Goal: Information Seeking & Learning: Learn about a topic

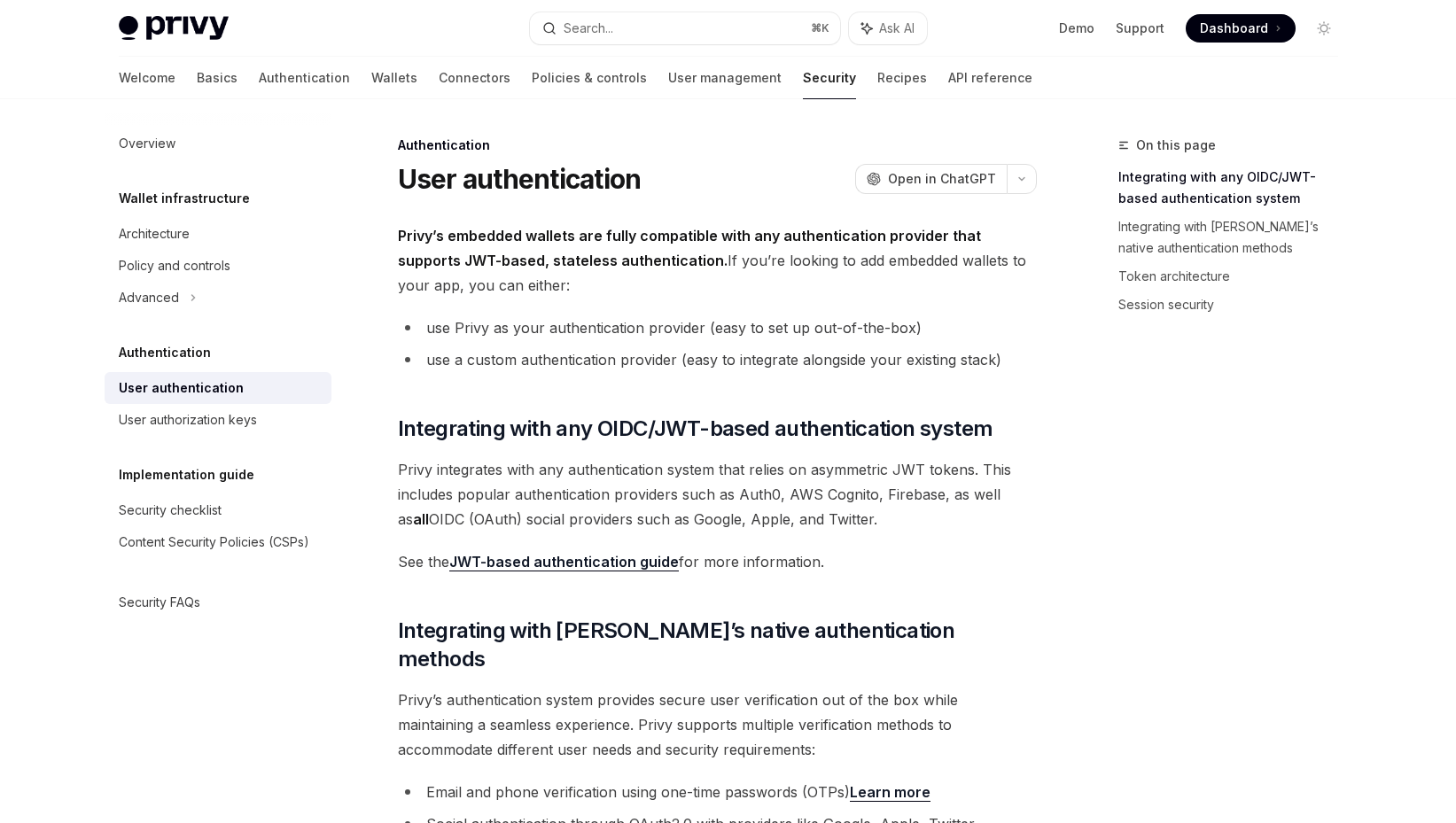
click at [208, 22] on img at bounding box center [173, 28] width 110 height 25
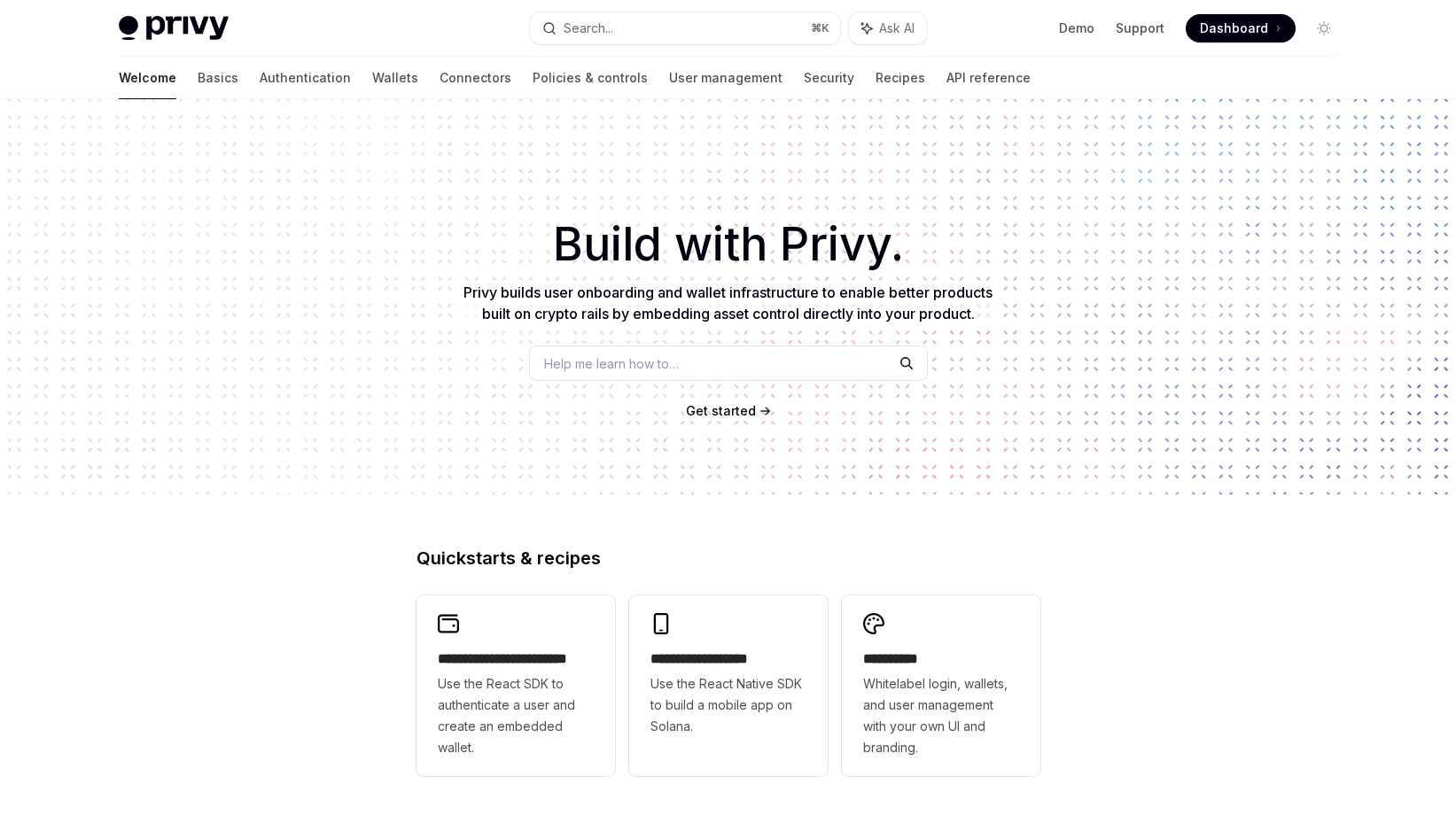
click at [194, 47] on div "Privy Docs home page Search... ⌘ K Ask AI Demo Support Dashboard Dashboard Sear…" at bounding box center [728, 28] width 1219 height 57
click at [194, 23] on img at bounding box center [173, 28] width 110 height 25
click at [260, 80] on link "Authentication" at bounding box center [305, 79] width 91 height 43
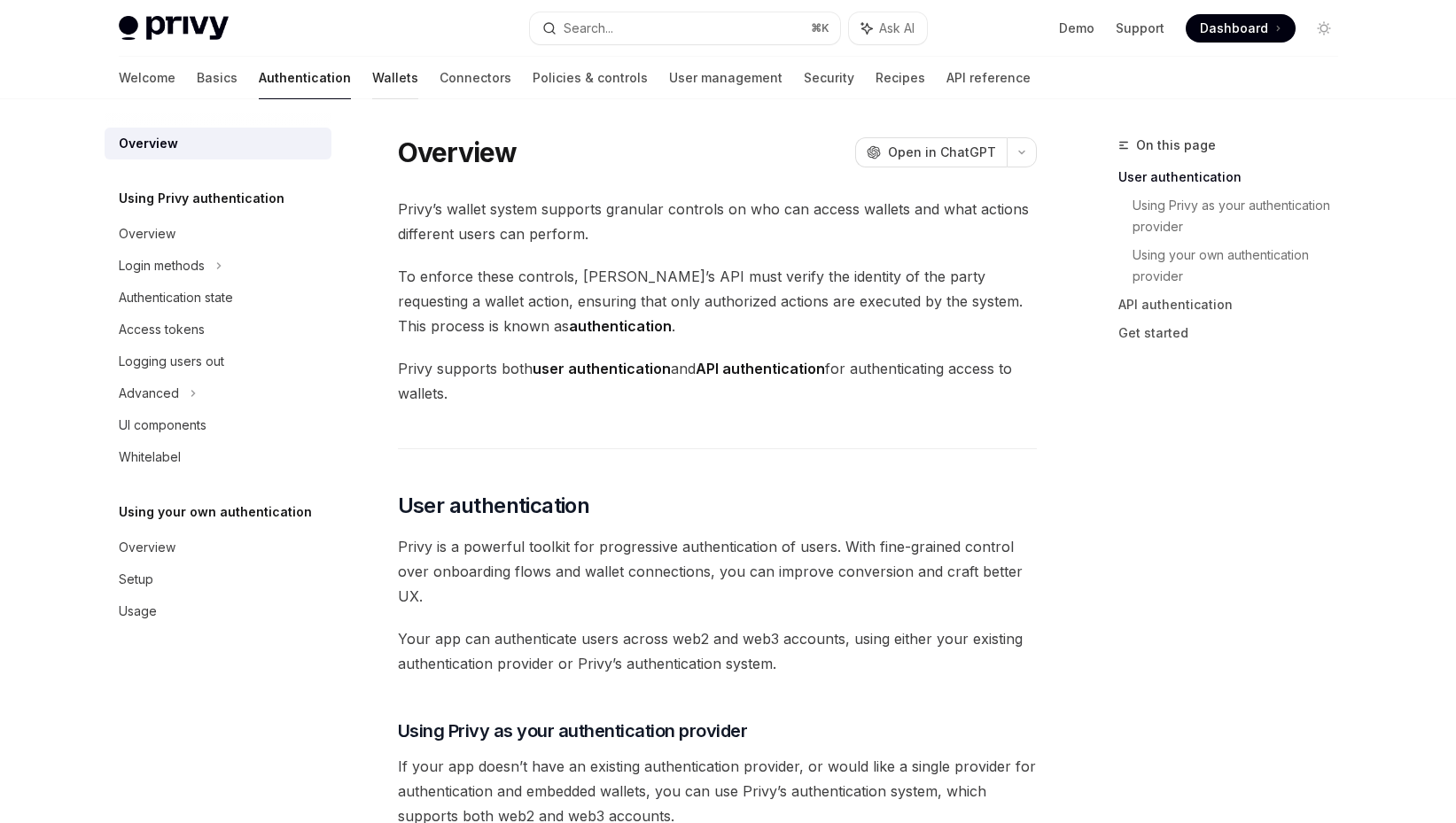
click at [372, 79] on link "Wallets" at bounding box center [396, 79] width 47 height 43
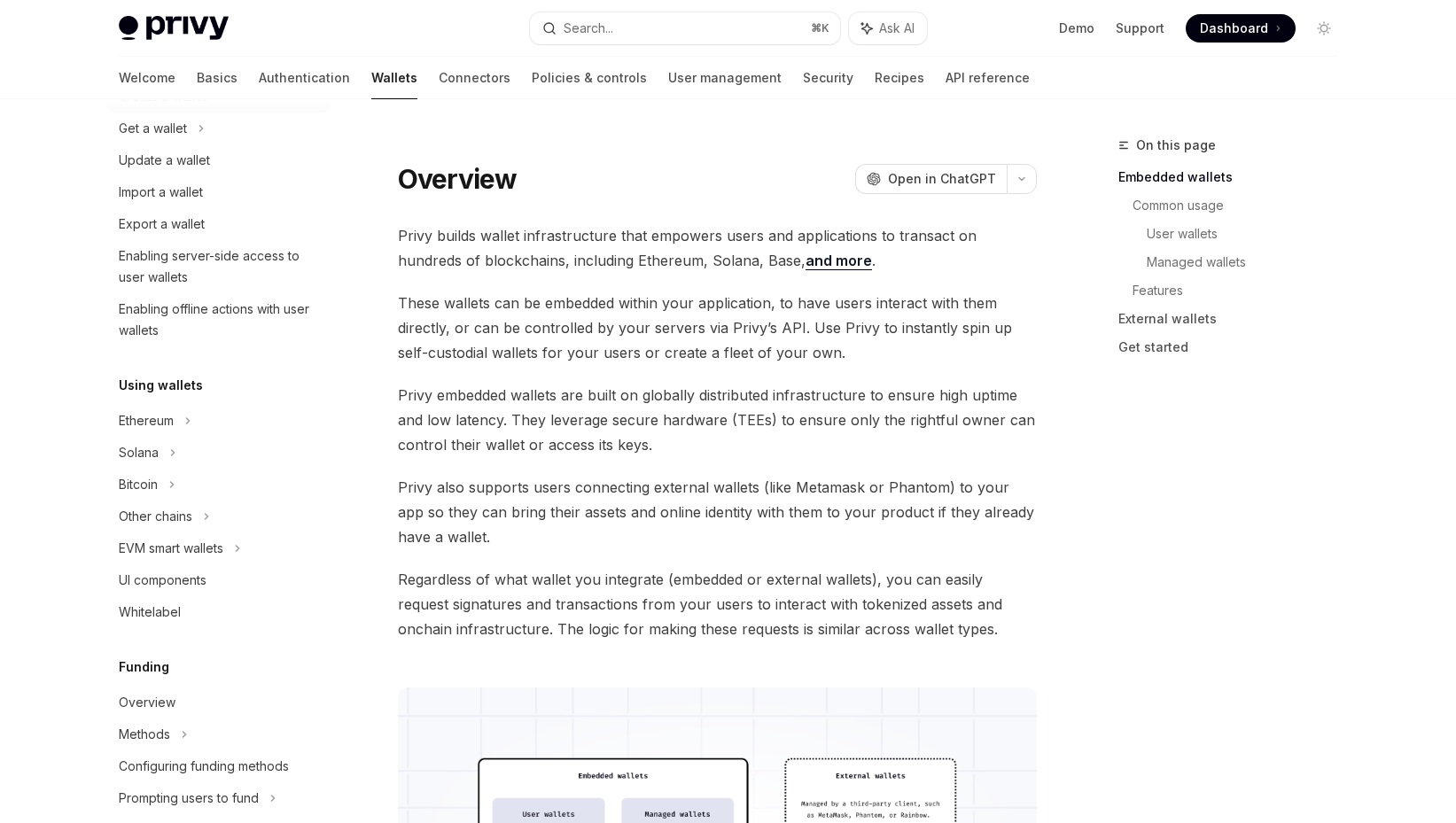
scroll to position [308, 0]
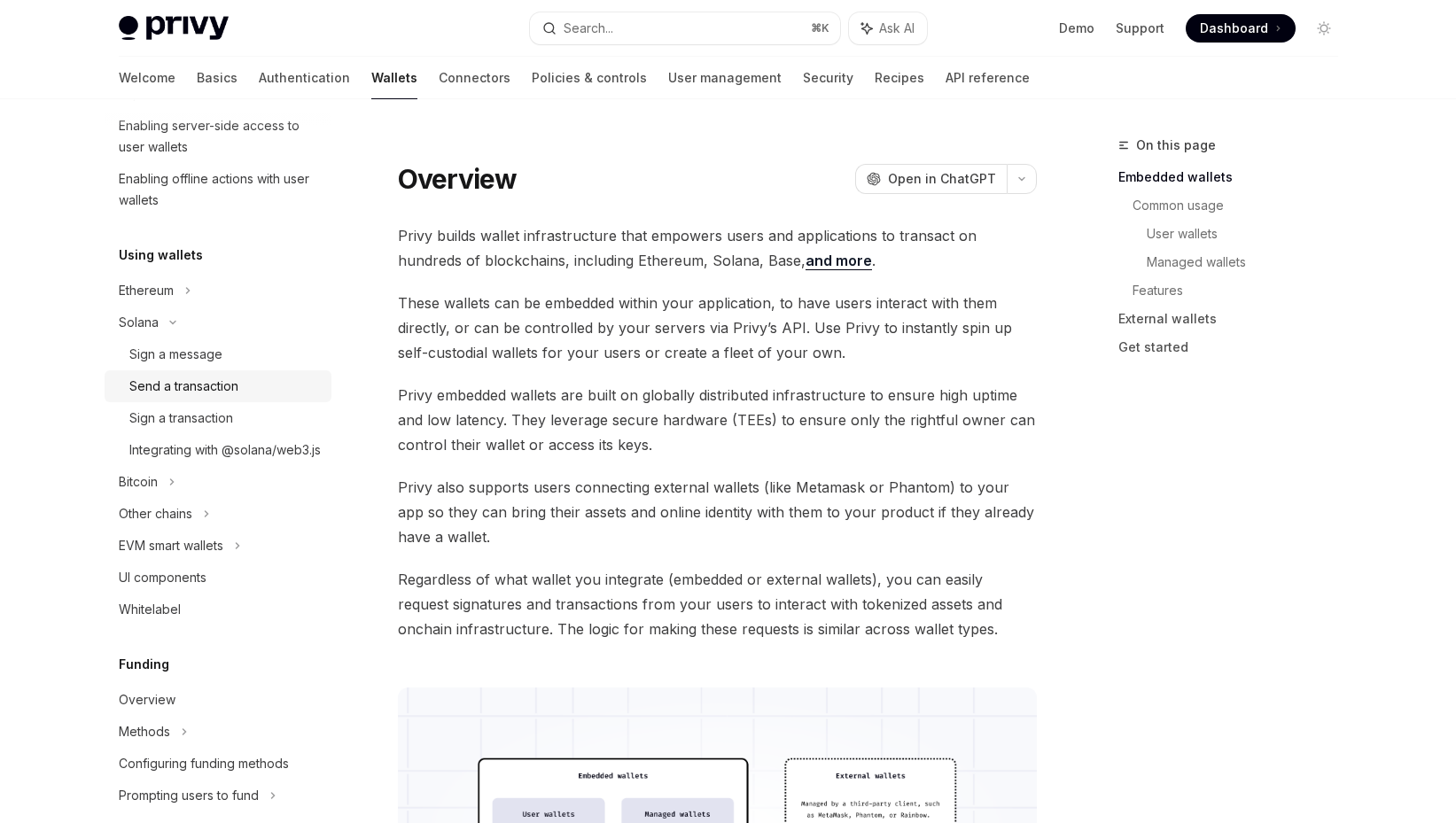
type textarea "*"
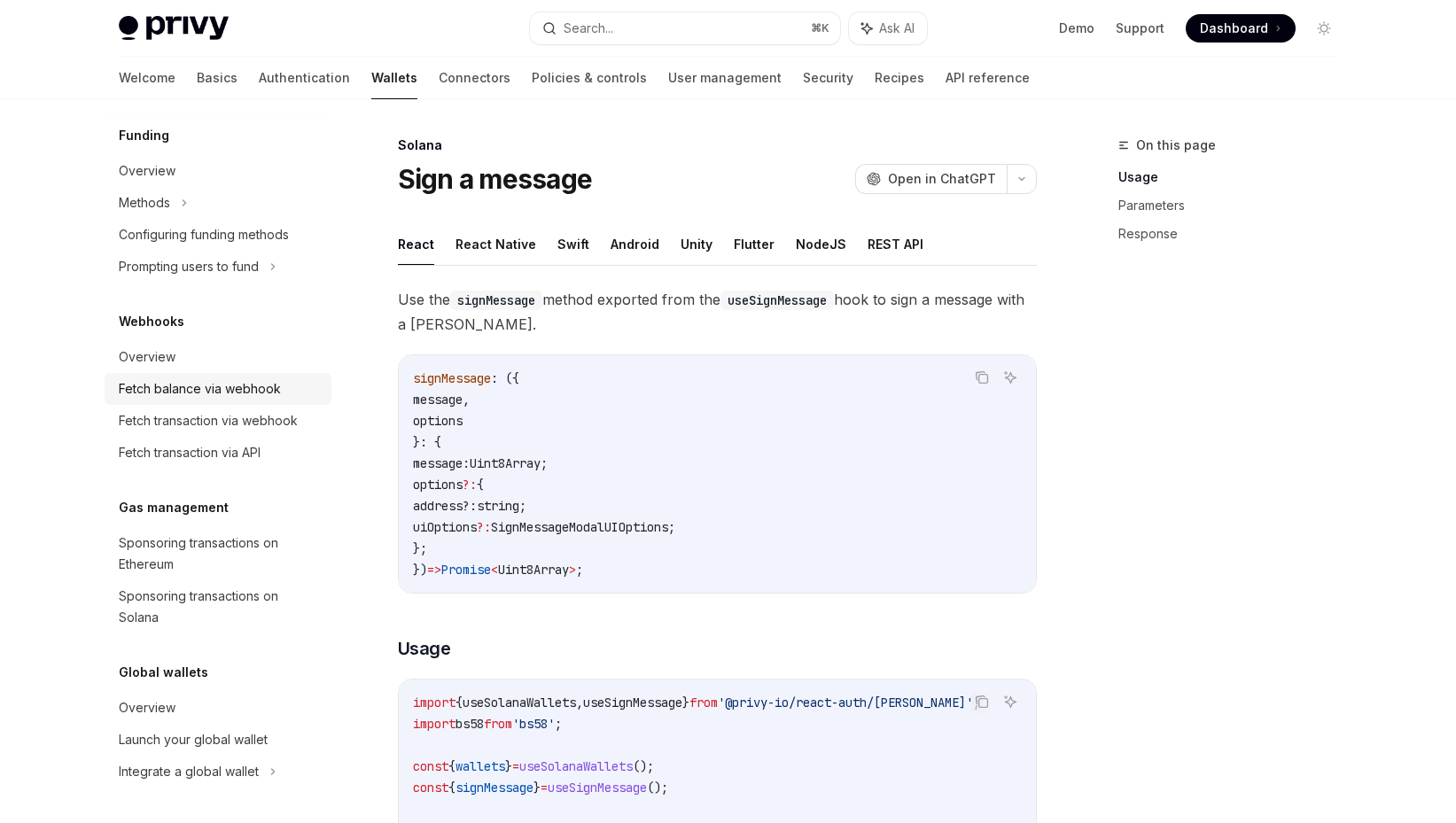
scroll to position [859, 0]
